Goal: Information Seeking & Learning: Find contact information

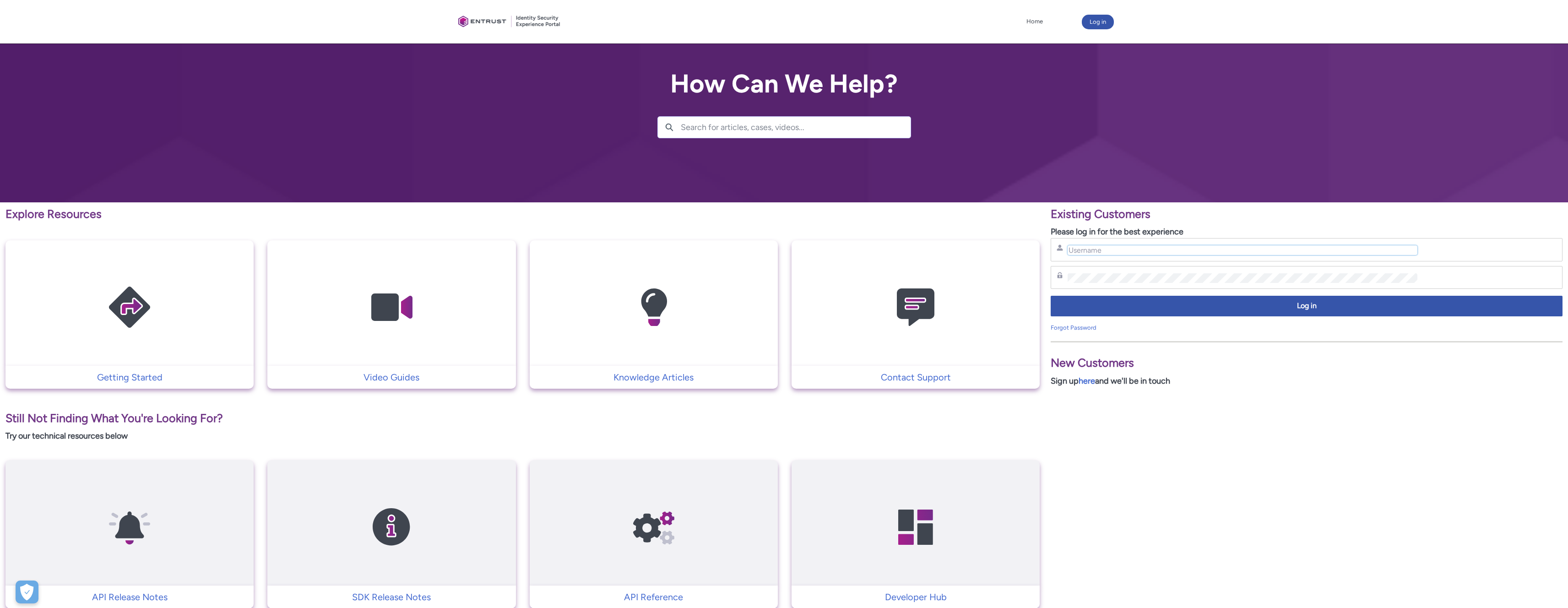
click at [1139, 251] on input "Username" at bounding box center [1242, 250] width 350 height 10
click at [941, 363] on td at bounding box center [915, 303] width 248 height 125
click at [934, 379] on p "Contact Support" at bounding box center [915, 377] width 239 height 14
click at [934, 377] on p "Contact Support" at bounding box center [915, 377] width 239 height 14
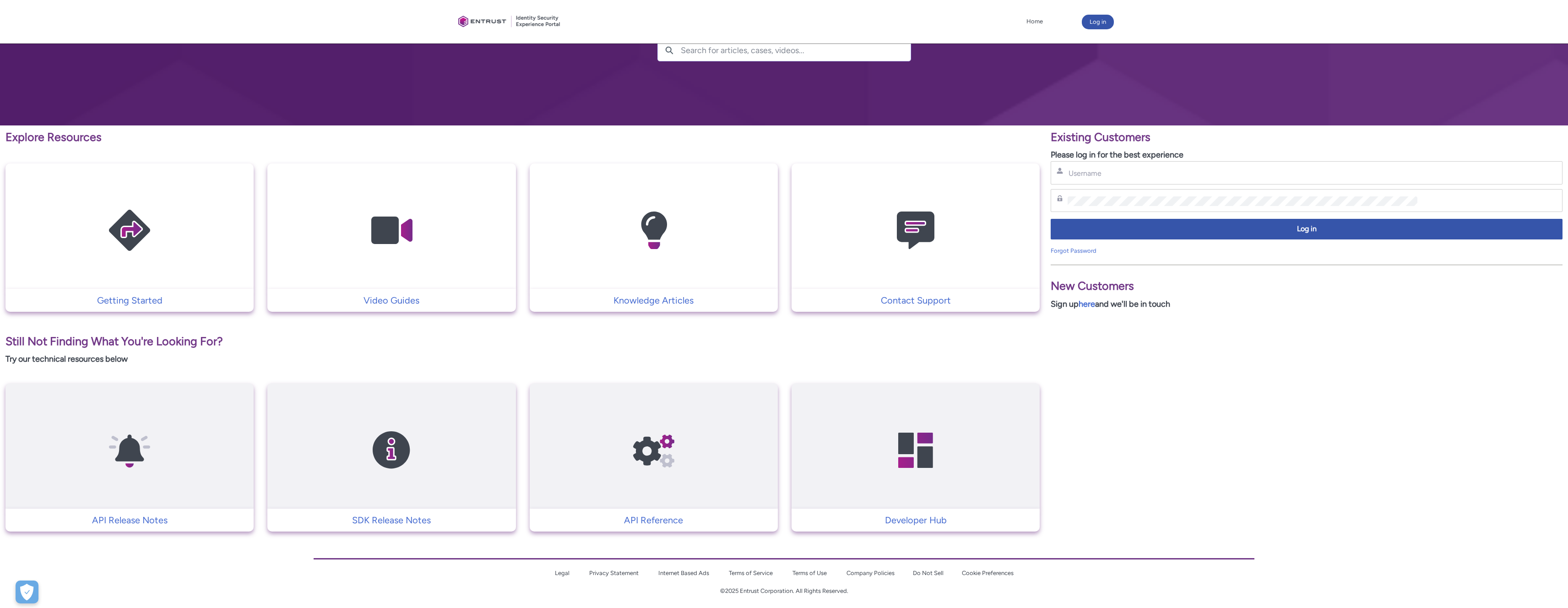
scroll to position [82, 0]
